Goal: Information Seeking & Learning: Learn about a topic

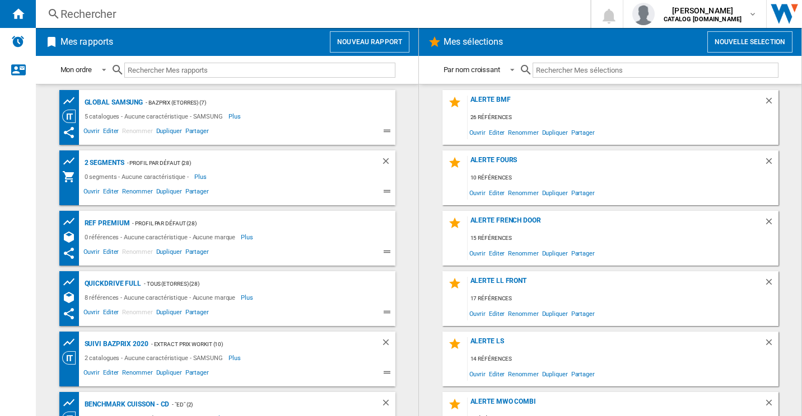
click at [112, 11] on div "Rechercher" at bounding box center [310, 14] width 500 height 16
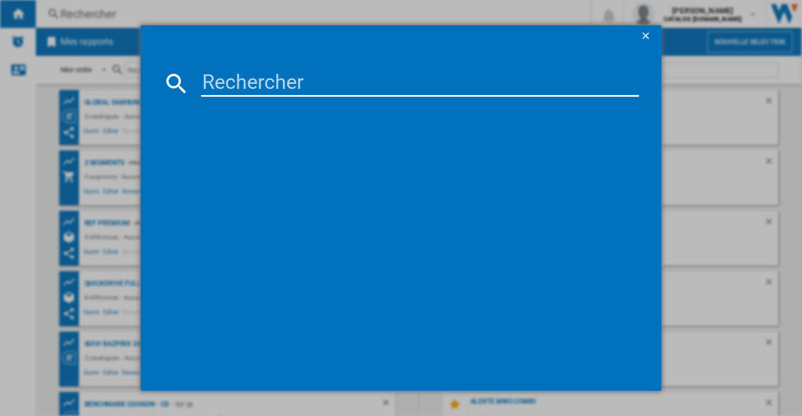
drag, startPoint x: 200, startPoint y: 96, endPoint x: 212, endPoint y: 85, distance: 16.2
click at [203, 93] on input at bounding box center [420, 83] width 438 height 27
paste input "RB34C632DSA"
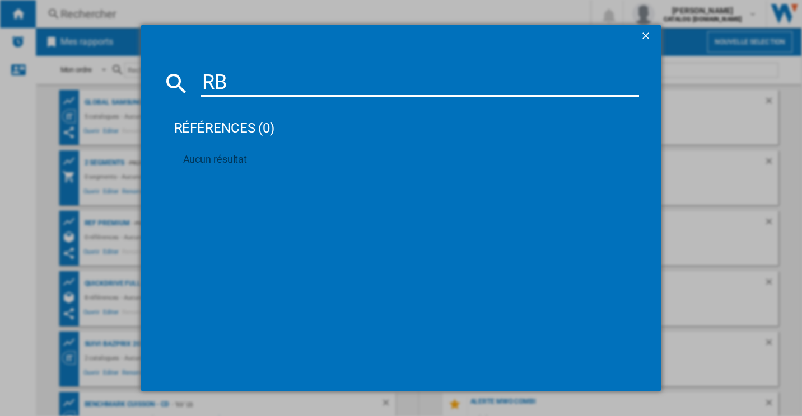
type input "R"
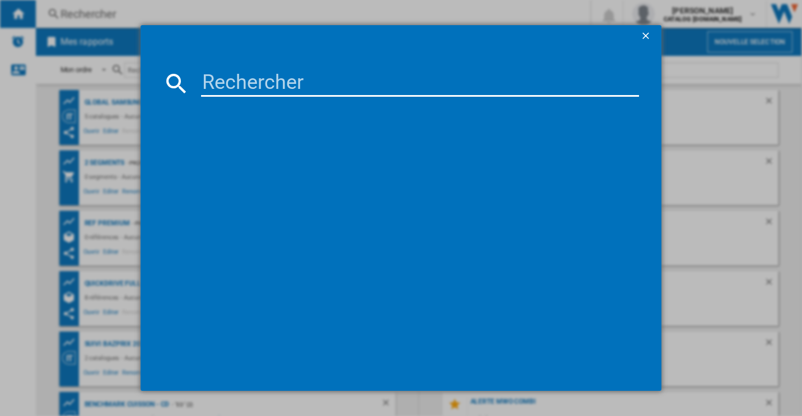
click at [686, 141] on div at bounding box center [401, 208] width 802 height 416
click at [654, 37] on button "button" at bounding box center [646, 36] width 22 height 22
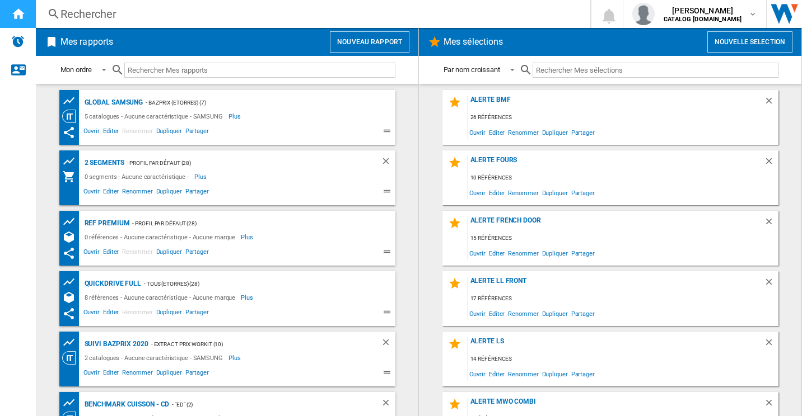
click at [24, 17] on ng-md-icon "Accueil" at bounding box center [17, 13] width 13 height 13
click at [133, 17] on div "Rechercher" at bounding box center [310, 14] width 500 height 16
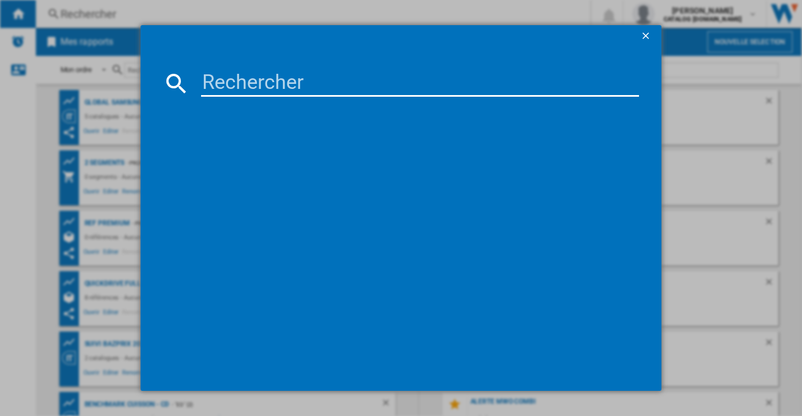
click at [229, 77] on input at bounding box center [420, 83] width 438 height 27
drag, startPoint x: 319, startPoint y: 97, endPoint x: 313, endPoint y: 84, distance: 14.0
click at [320, 97] on md-dialog-content at bounding box center [400, 220] width 521 height 344
click at [274, 78] on input at bounding box center [420, 83] width 438 height 27
paste input "Gbf3102dpy"
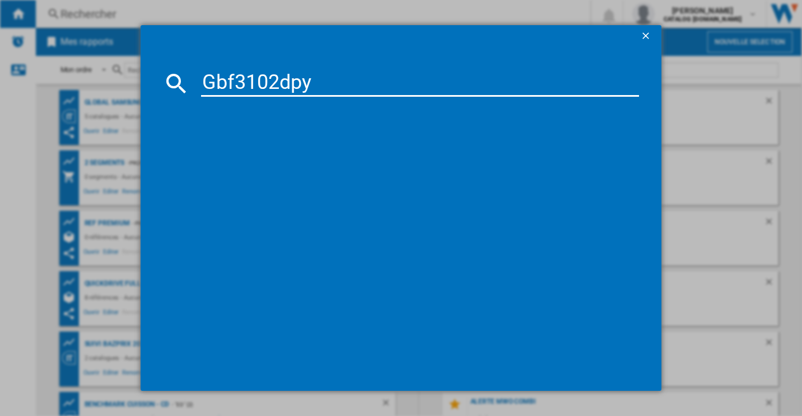
type input "Gbf3102dpy"
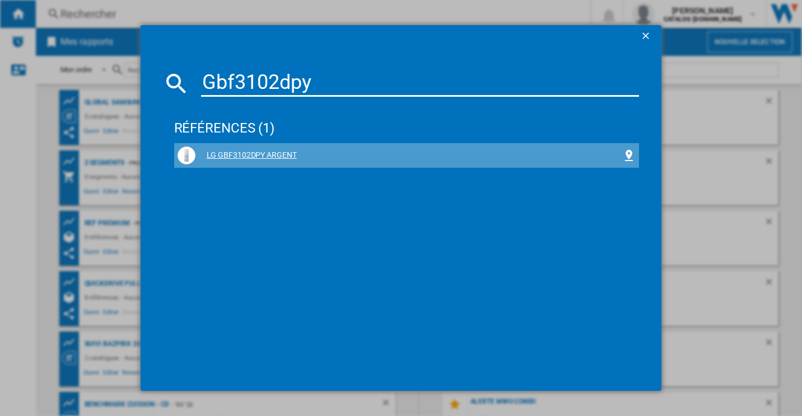
click at [263, 154] on div "LG GBF3102DPY ARGENT" at bounding box center [408, 155] width 427 height 11
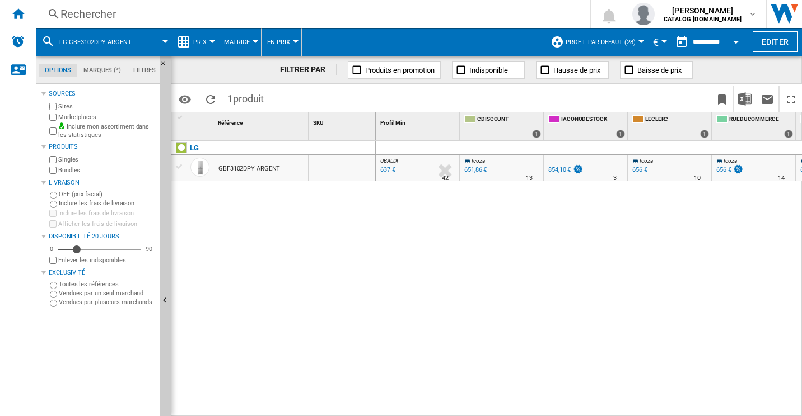
click at [208, 43] on button "Prix" at bounding box center [202, 42] width 19 height 28
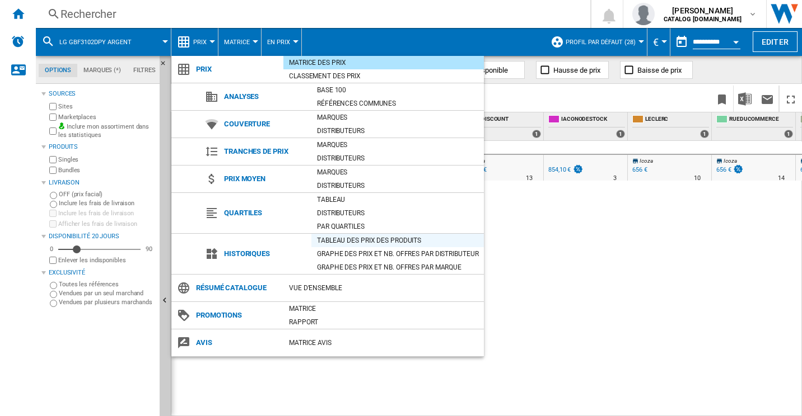
click at [378, 242] on div "Tableau des prix des produits" at bounding box center [397, 240] width 172 height 11
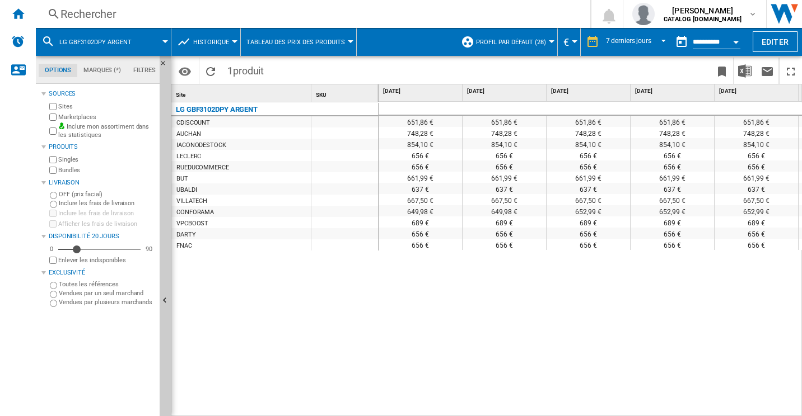
click at [222, 46] on button "Historique" at bounding box center [213, 42] width 41 height 28
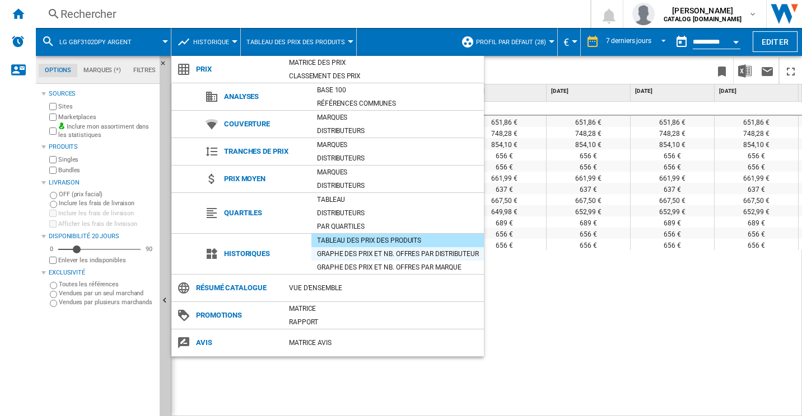
click at [399, 251] on div "Graphe des prix et nb. offres par distributeur" at bounding box center [397, 254] width 172 height 11
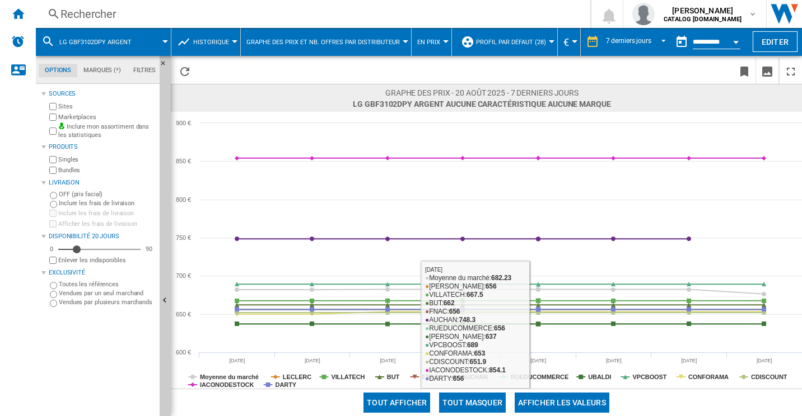
click at [481, 400] on button "Tout masquer" at bounding box center [472, 403] width 67 height 20
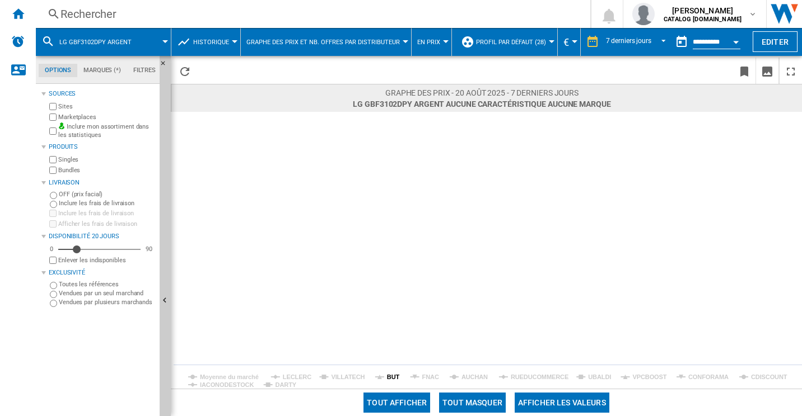
click at [396, 374] on tspan "BUT" at bounding box center [393, 377] width 13 height 7
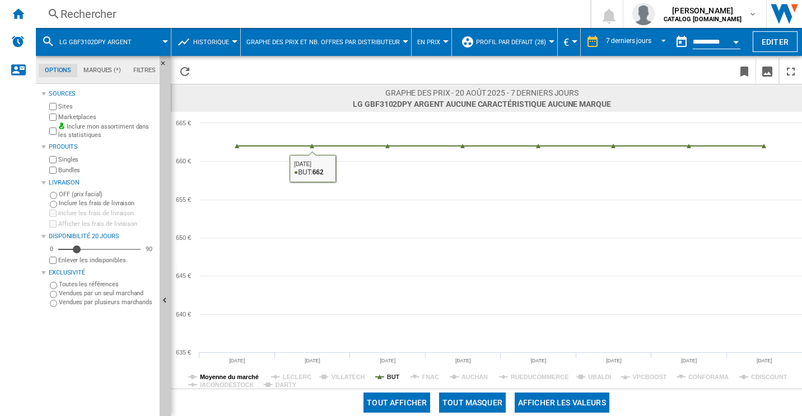
click at [242, 374] on tspan "Moyenne du marché" at bounding box center [229, 377] width 59 height 7
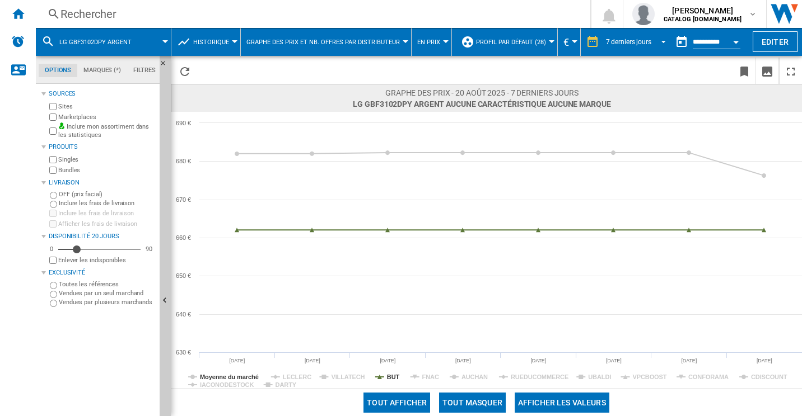
click at [645, 36] on md-select-value "7 derniers jours" at bounding box center [637, 42] width 65 height 17
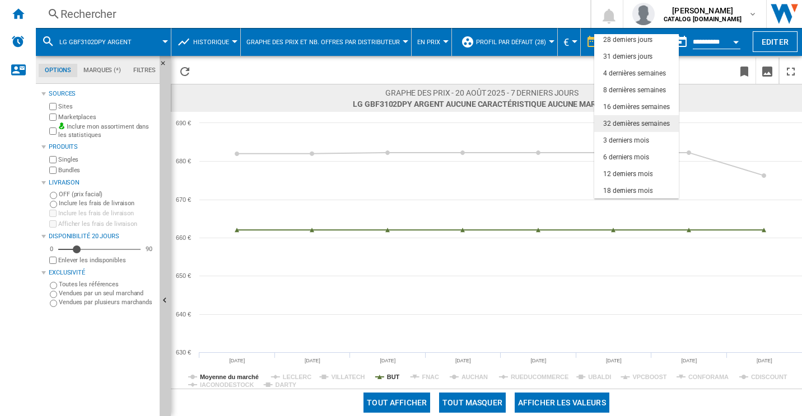
scroll to position [71, 0]
click at [631, 151] on md-option "6 derniers mois" at bounding box center [636, 156] width 85 height 17
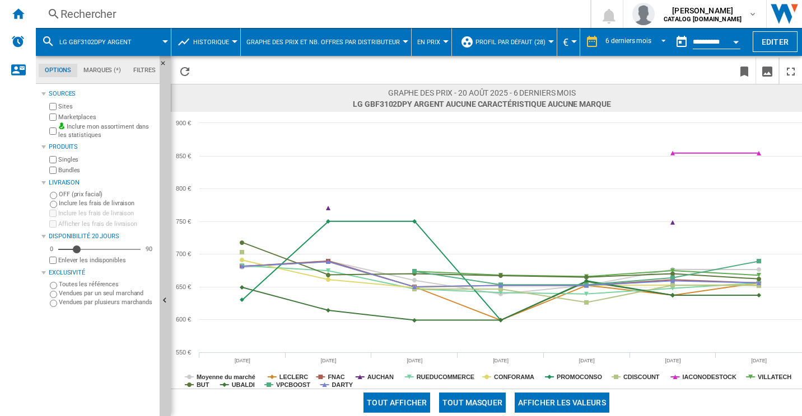
click at [472, 407] on button "Tout masquer" at bounding box center [472, 403] width 67 height 20
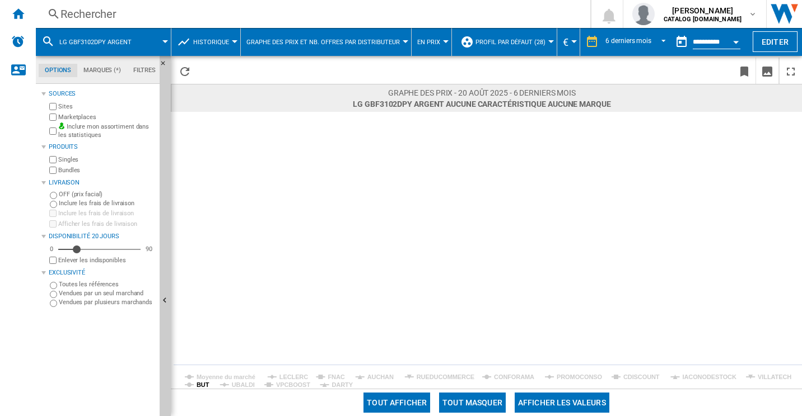
click at [206, 382] on tspan "BUT" at bounding box center [202, 385] width 13 height 7
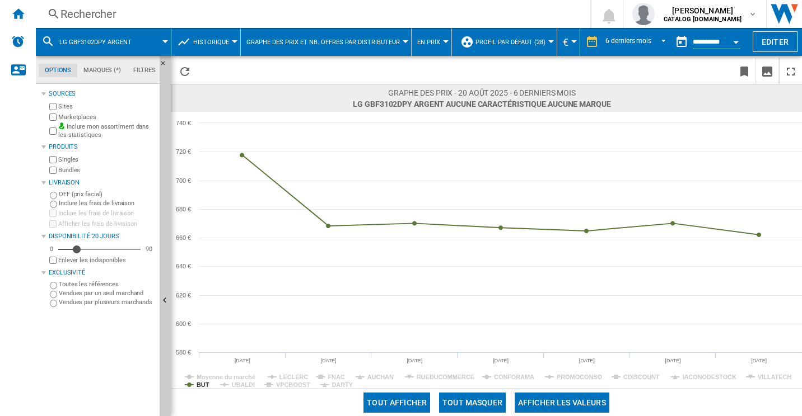
click at [706, 44] on input "**********" at bounding box center [716, 44] width 48 height 10
click at [729, 40] on button "Open calendar" at bounding box center [735, 40] width 20 height 20
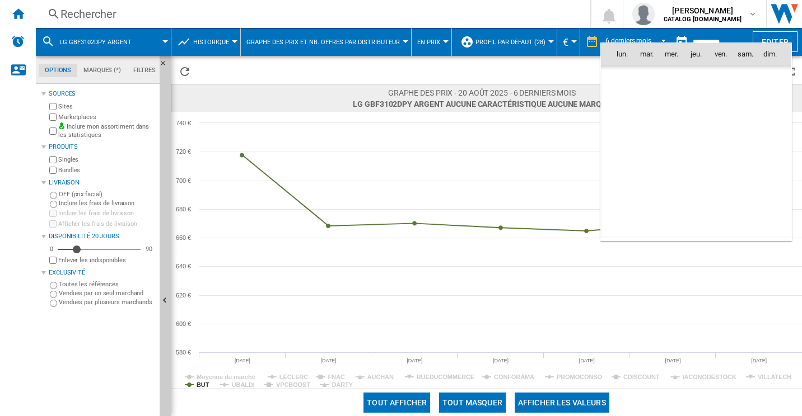
scroll to position [5340, 0]
click at [648, 78] on md-icon "August 2025" at bounding box center [646, 78] width 13 height 13
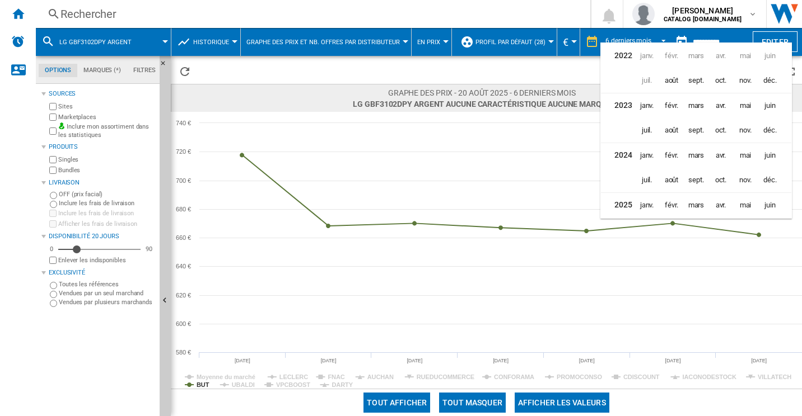
scroll to position [27, 0]
click at [645, 195] on span "juil." at bounding box center [646, 203] width 22 height 22
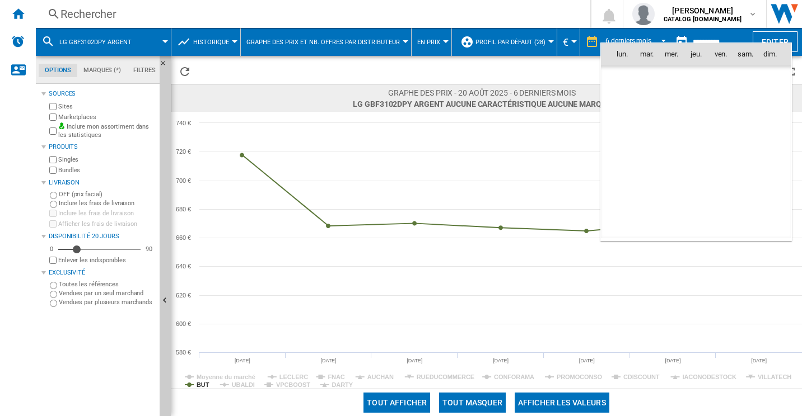
scroll to position [5192, 0]
click at [666, 260] on div at bounding box center [401, 208] width 802 height 416
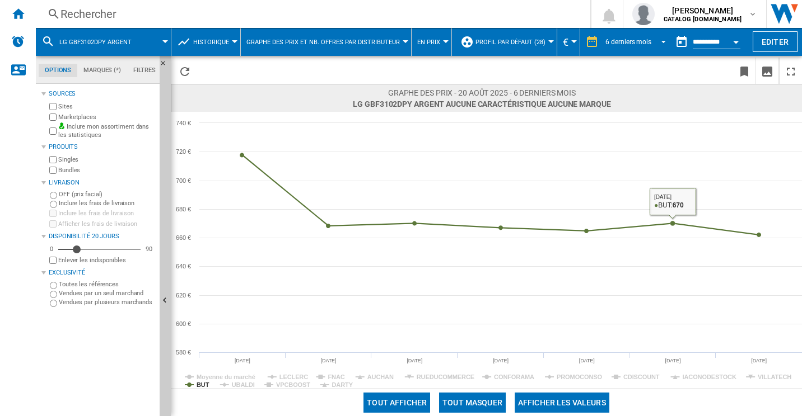
click at [650, 43] on md-select-value "6 derniers mois" at bounding box center [637, 42] width 66 height 17
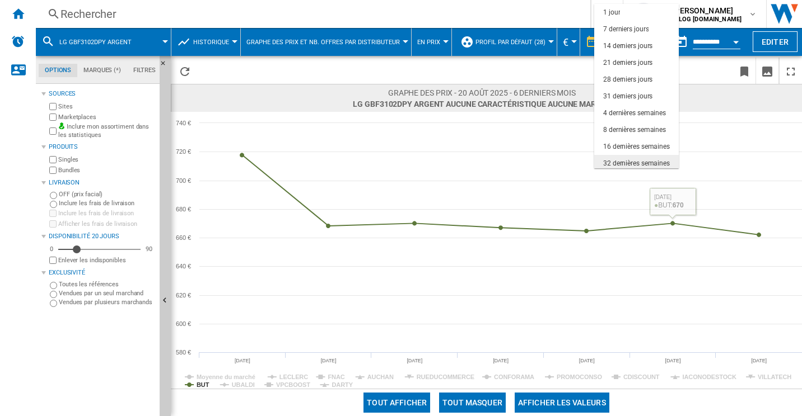
scroll to position [71, 0]
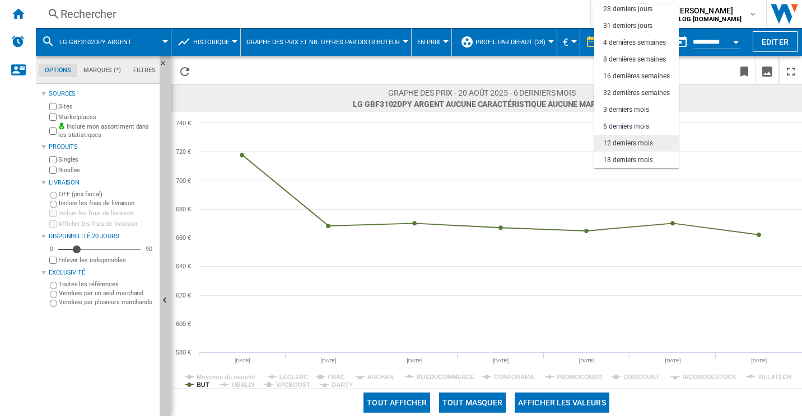
click at [632, 148] on md-option "12 derniers mois" at bounding box center [636, 143] width 85 height 17
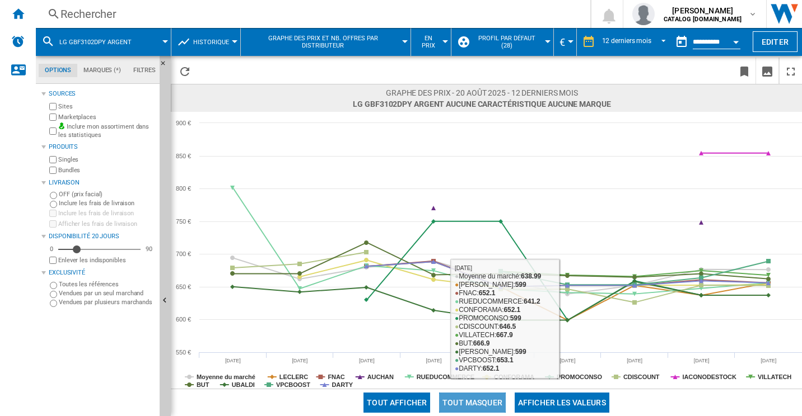
click at [491, 400] on button "Tout masquer" at bounding box center [472, 403] width 67 height 20
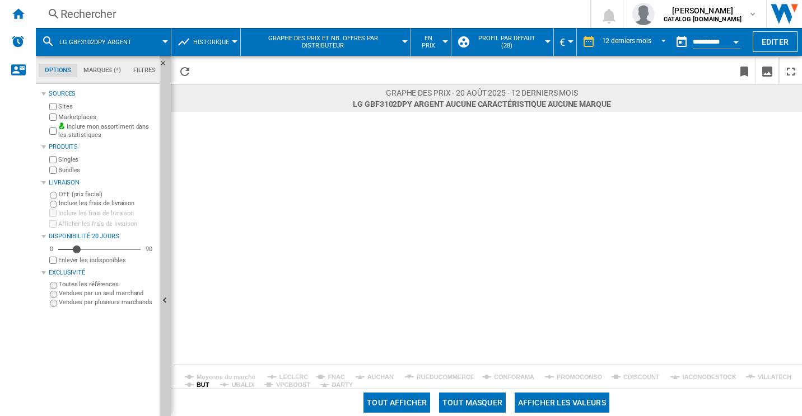
click at [193, 383] on rect at bounding box center [486, 250] width 631 height 277
click at [196, 383] on icon "Created with Highcharts 5.0.14 Moyenne du marché [PERSON_NAME] FNAC AUCHAN RUED…" at bounding box center [486, 250] width 631 height 277
click at [201, 383] on tspan "BUT" at bounding box center [202, 385] width 13 height 7
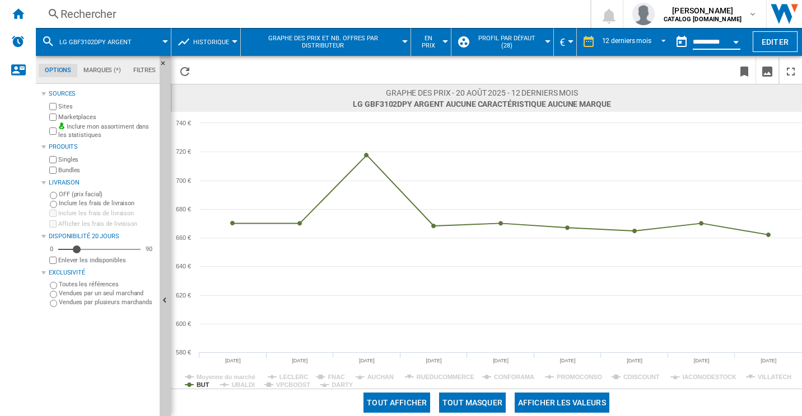
click at [719, 42] on input "**********" at bounding box center [716, 44] width 48 height 10
click at [734, 41] on div "Open calendar" at bounding box center [736, 42] width 6 height 3
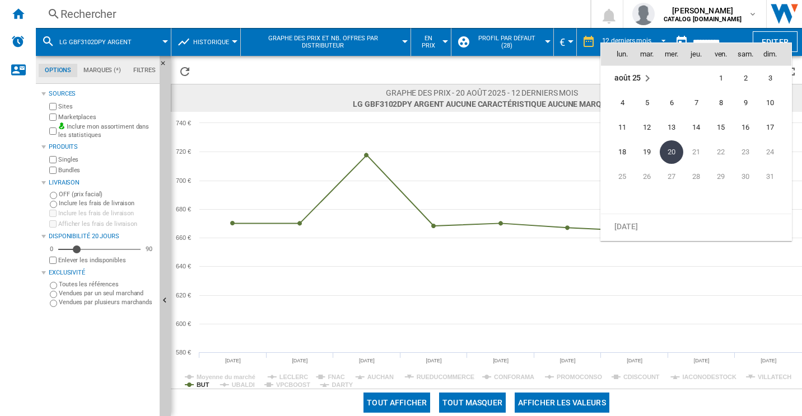
scroll to position [5284, 0]
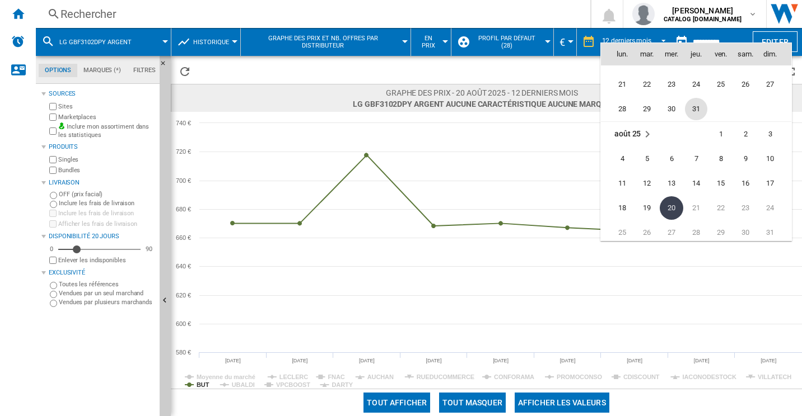
click at [701, 114] on span "31" at bounding box center [696, 109] width 22 height 22
type input "**********"
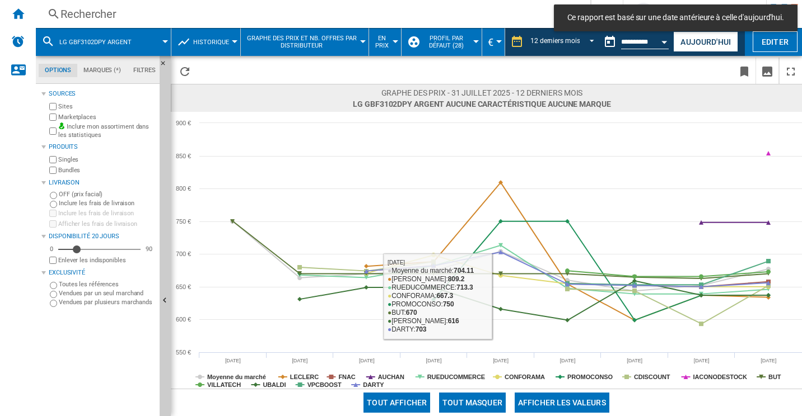
click at [465, 397] on button "Tout masquer" at bounding box center [472, 403] width 67 height 20
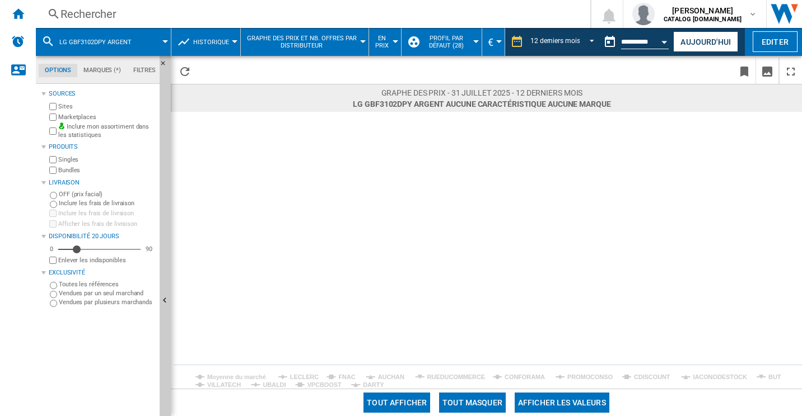
click at [768, 377] on icon "Created with Highcharts 5.0.14 Moyenne du marché [PERSON_NAME] FNAC AUCHAN RUED…" at bounding box center [486, 250] width 631 height 277
click at [766, 375] on rect at bounding box center [486, 250] width 631 height 277
click at [767, 375] on rect at bounding box center [486, 250] width 631 height 277
click at [775, 377] on tspan "BUT" at bounding box center [774, 377] width 13 height 7
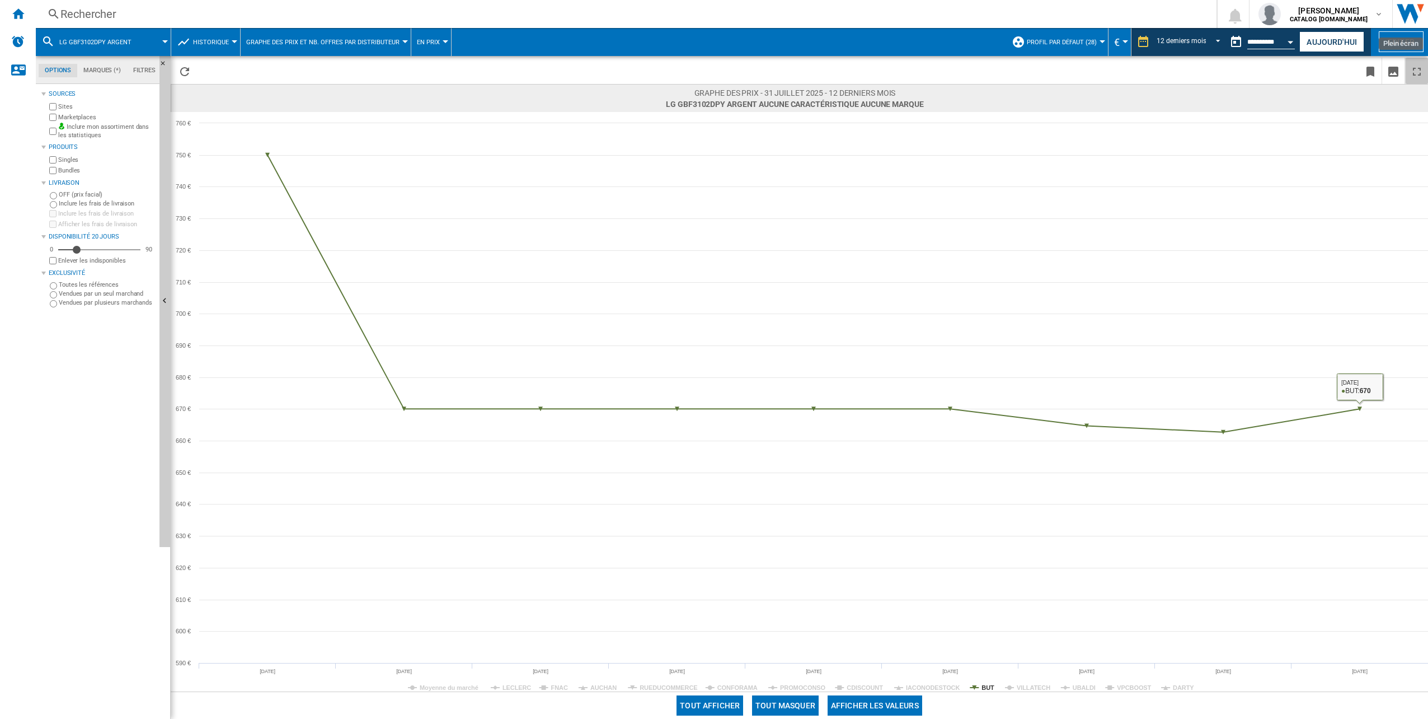
click at [801, 69] on ng-md-icon "Plein écran" at bounding box center [1417, 71] width 13 height 13
